Goal: Register for event/course

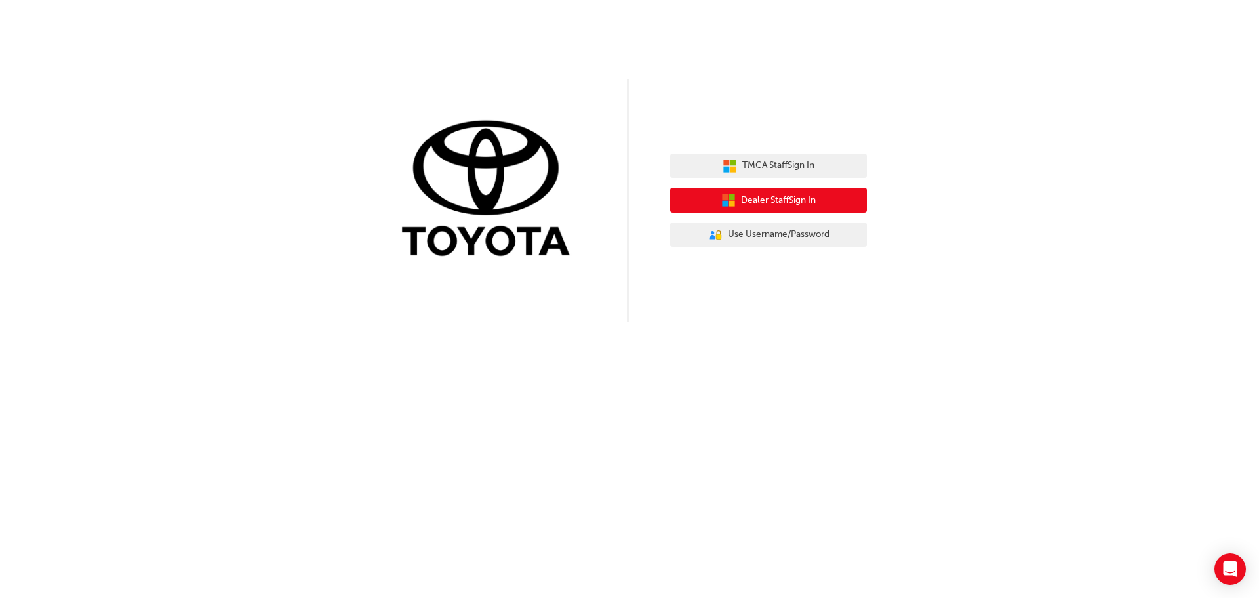
click at [760, 205] on span "Dealer Staff Sign In" at bounding box center [778, 200] width 75 height 15
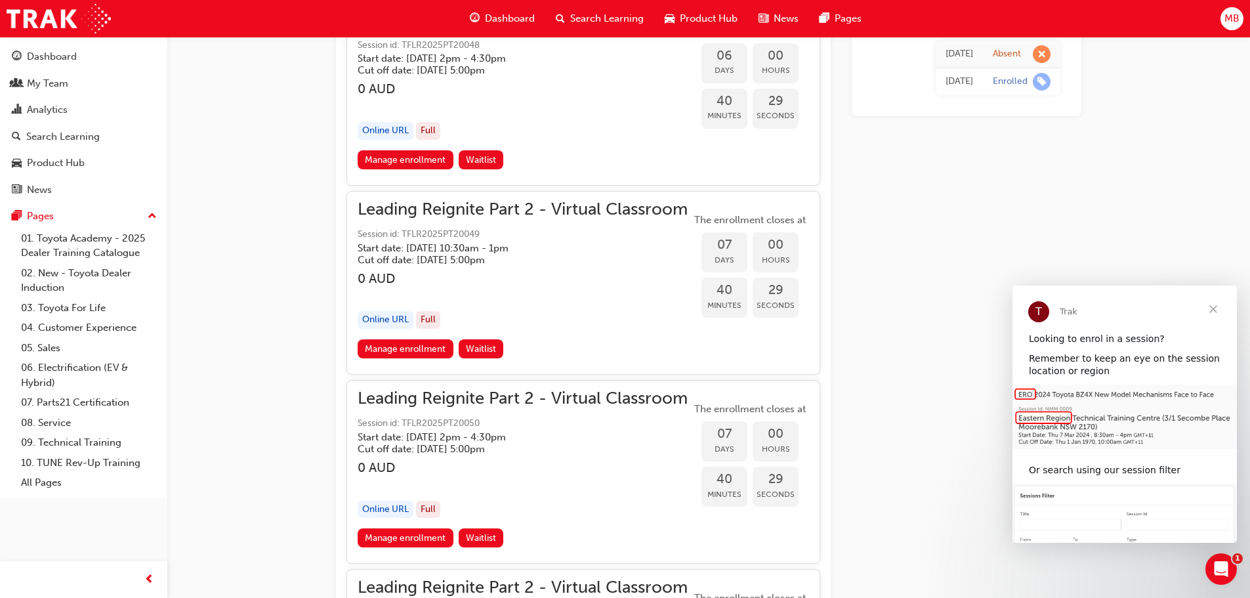
scroll to position [2544, 0]
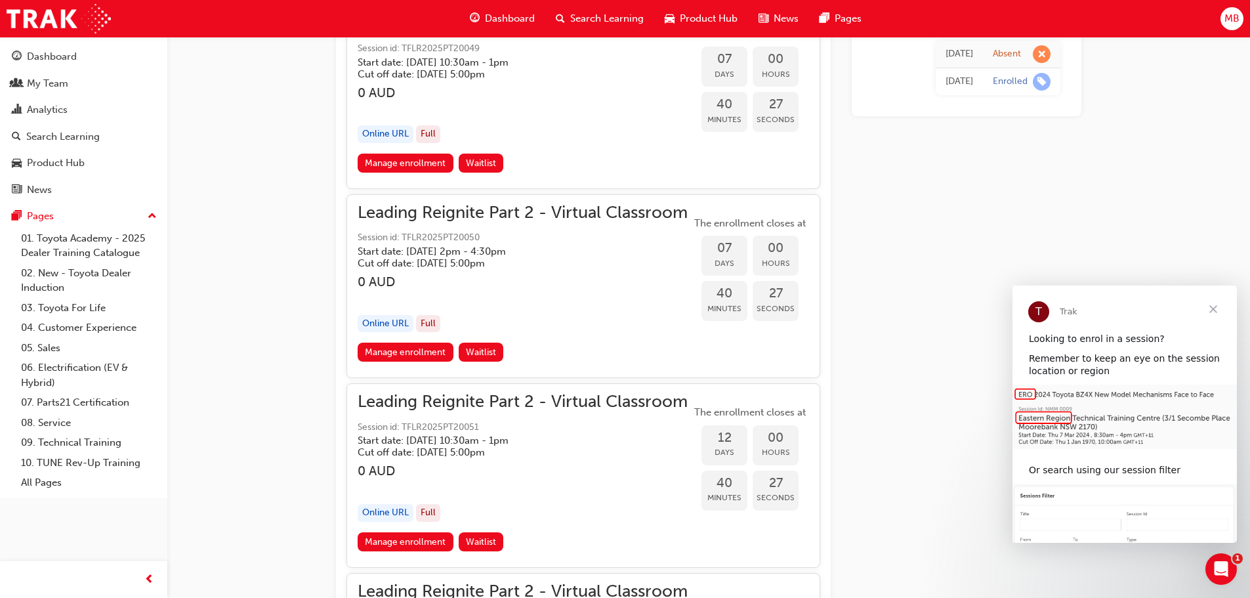
click at [1215, 308] on span "Close" at bounding box center [1212, 308] width 47 height 47
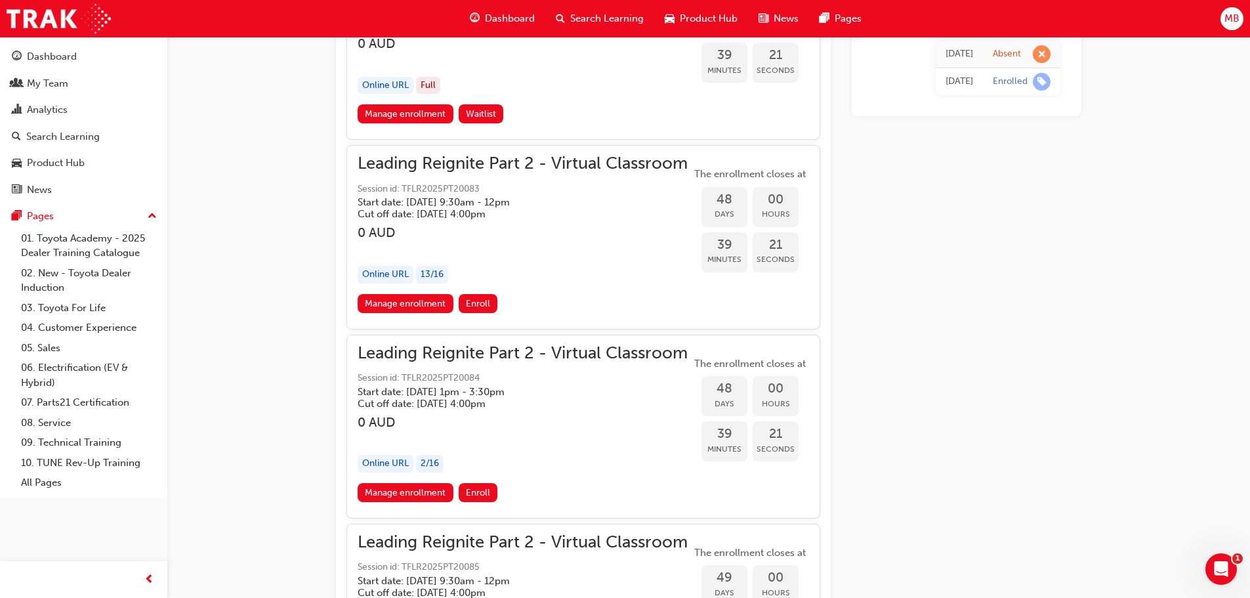
scroll to position [8447, 0]
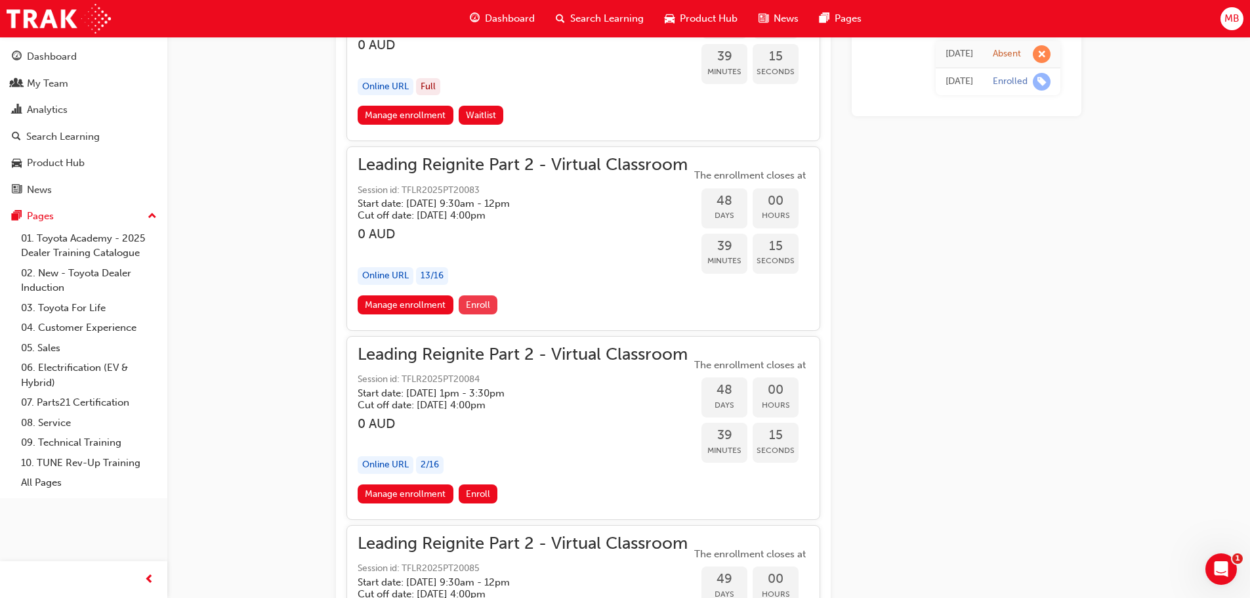
click at [471, 303] on span "Enroll" at bounding box center [478, 304] width 24 height 11
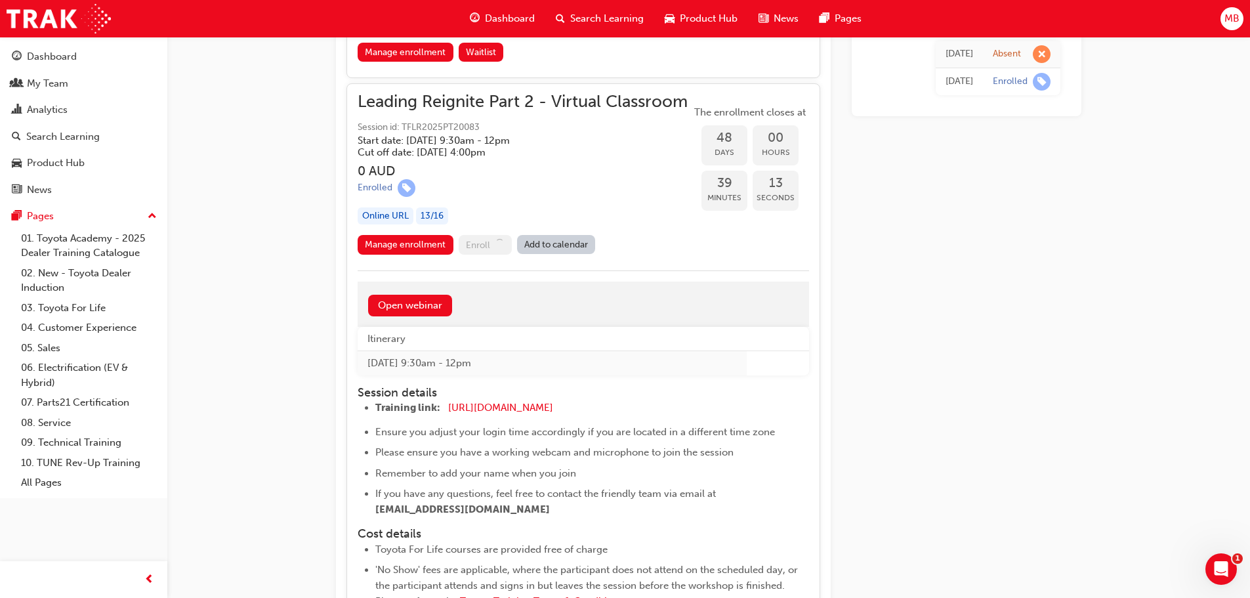
scroll to position [8643, 0]
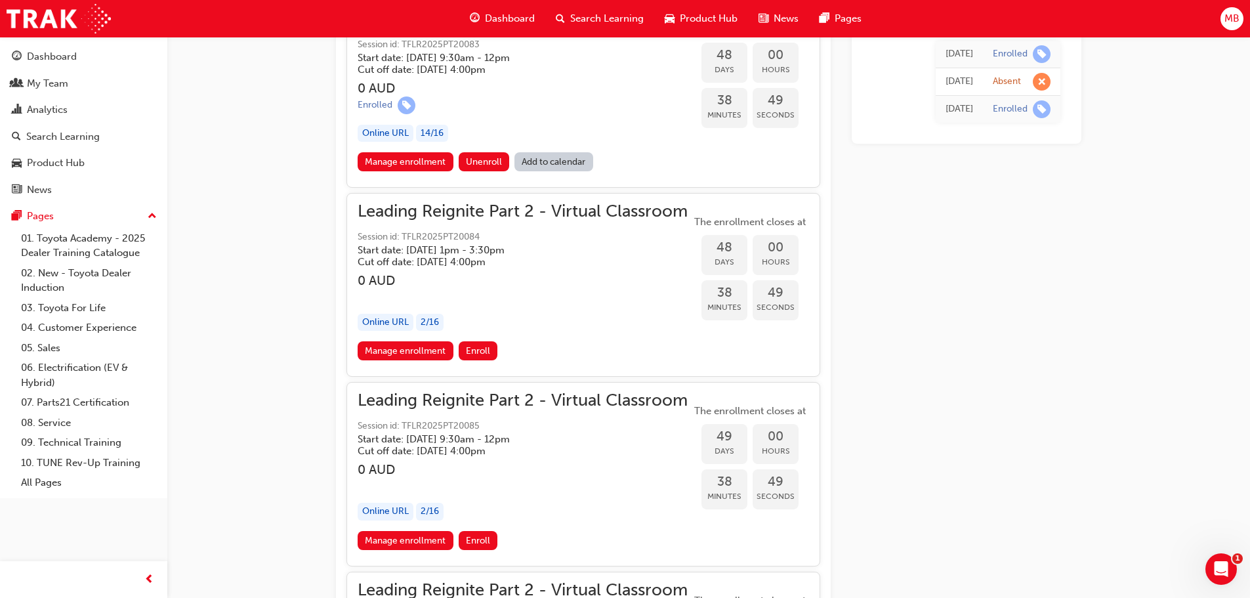
scroll to position [8396, 0]
